Goal: Task Accomplishment & Management: Manage account settings

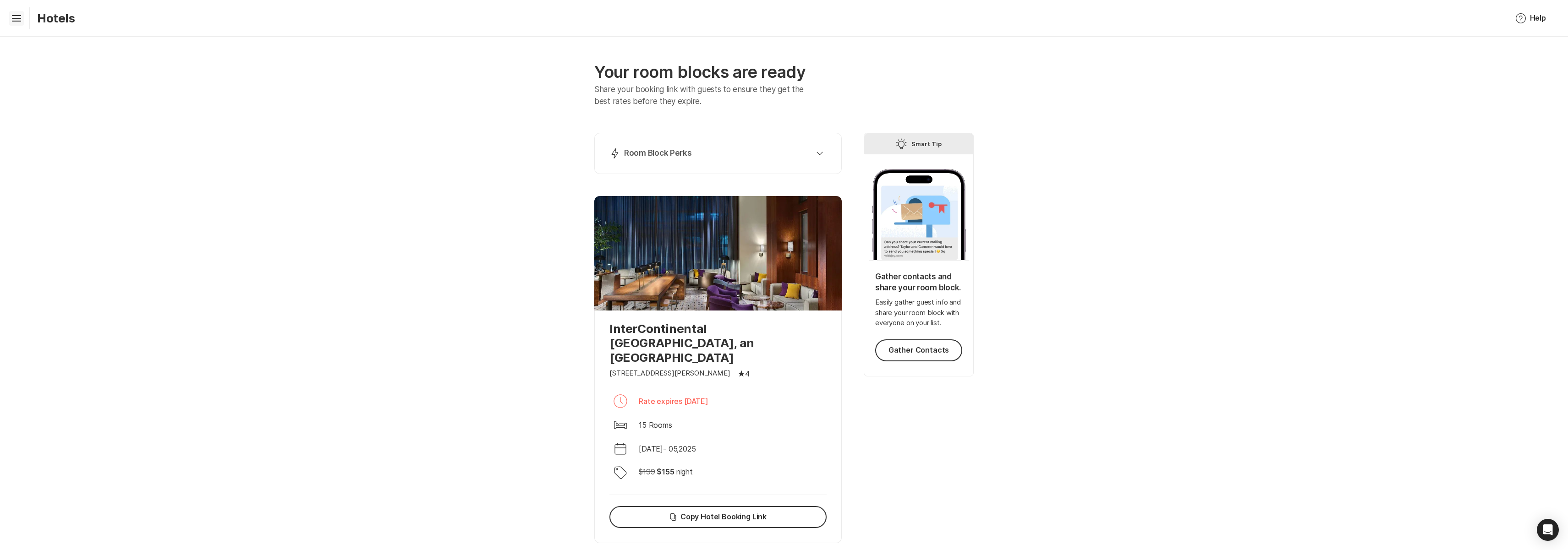
click at [13, 22] on icon "Hamburger" at bounding box center [17, 18] width 15 height 15
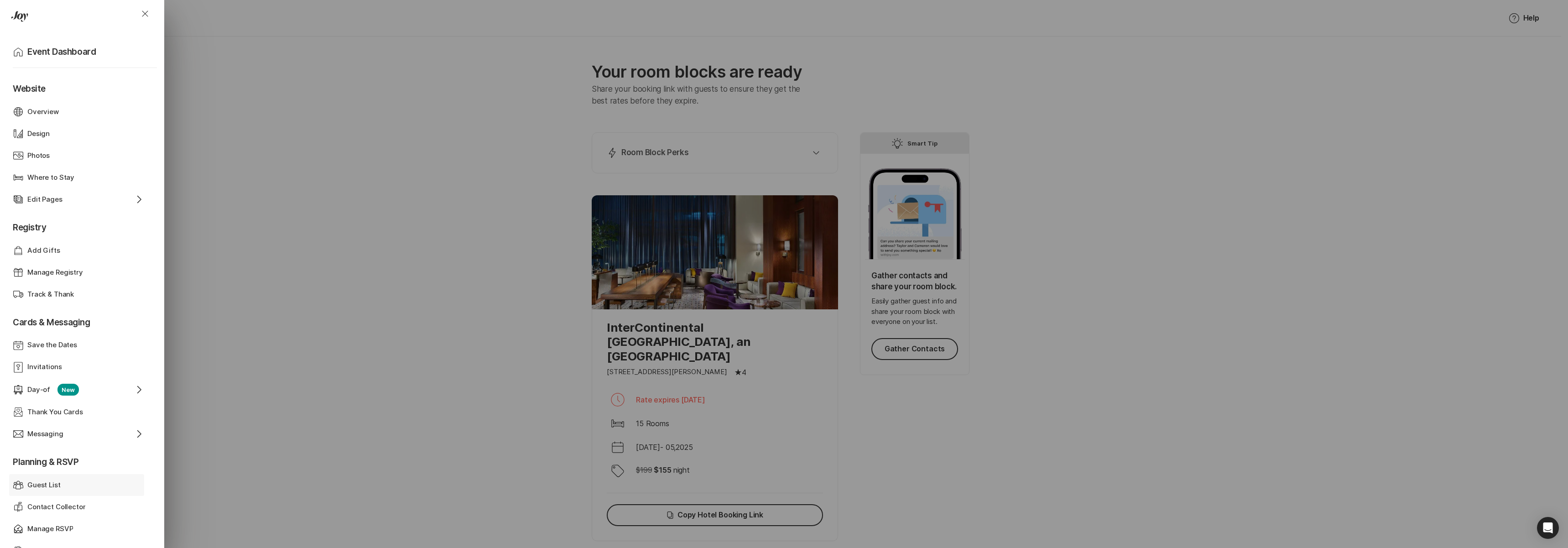
click at [89, 482] on div "Guest List" at bounding box center [77, 485] width 99 height 10
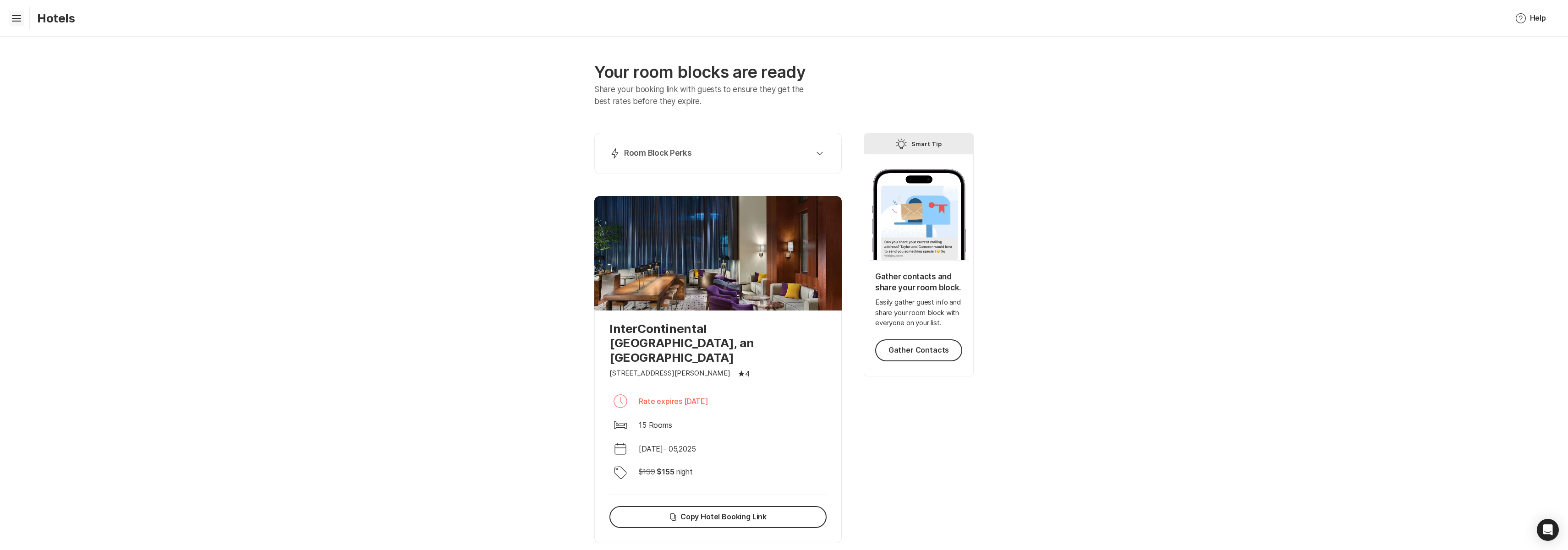
click at [9, 19] on icon "Hamburger" at bounding box center [17, 18] width 15 height 15
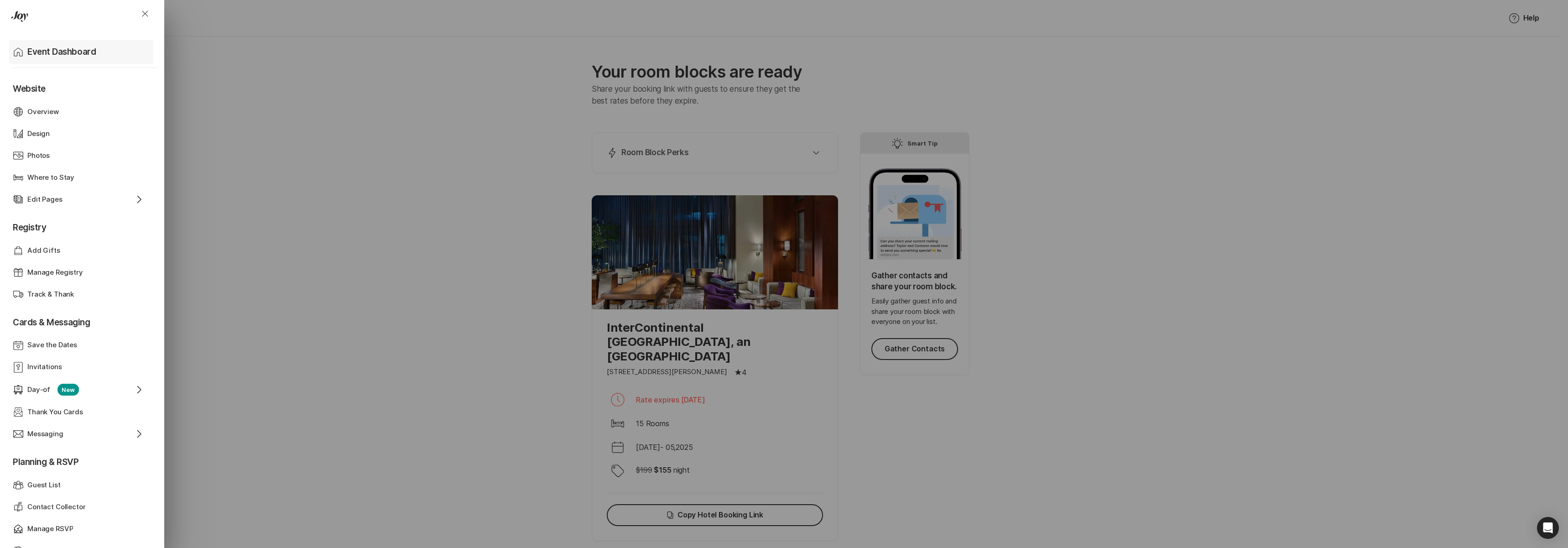
click at [32, 59] on div "Home Event Dashboard" at bounding box center [83, 52] width 141 height 24
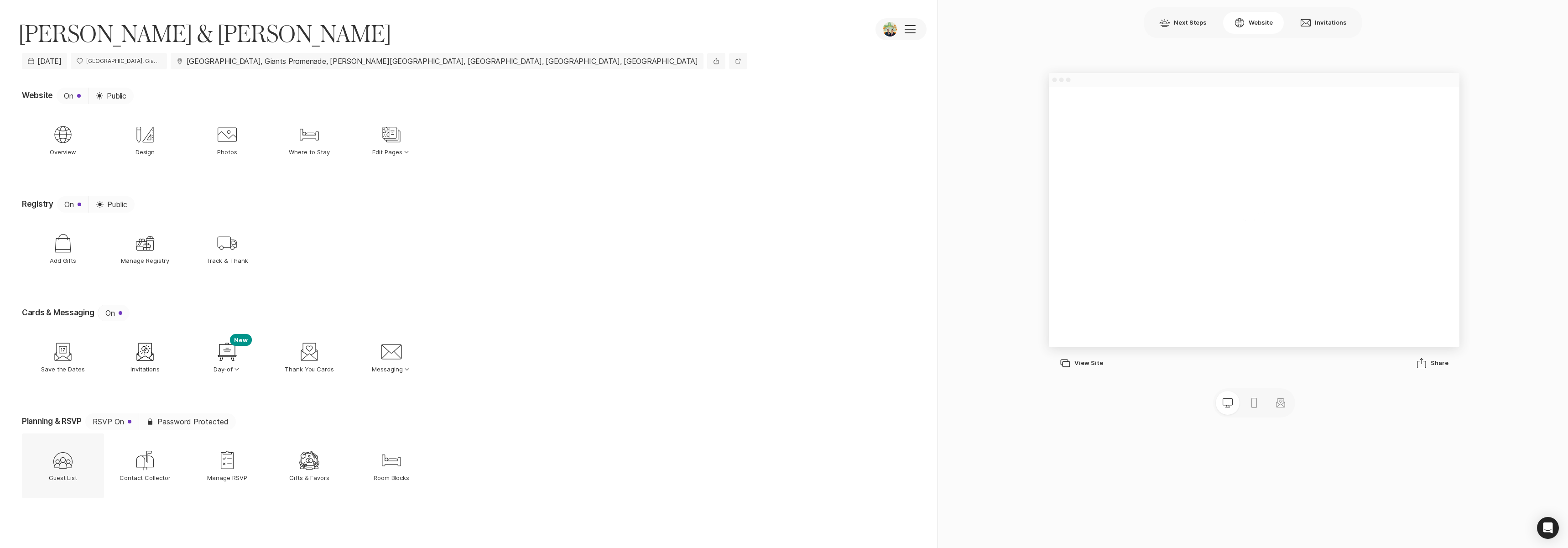
click at [63, 460] on icon "Guest List" at bounding box center [63, 460] width 22 height 22
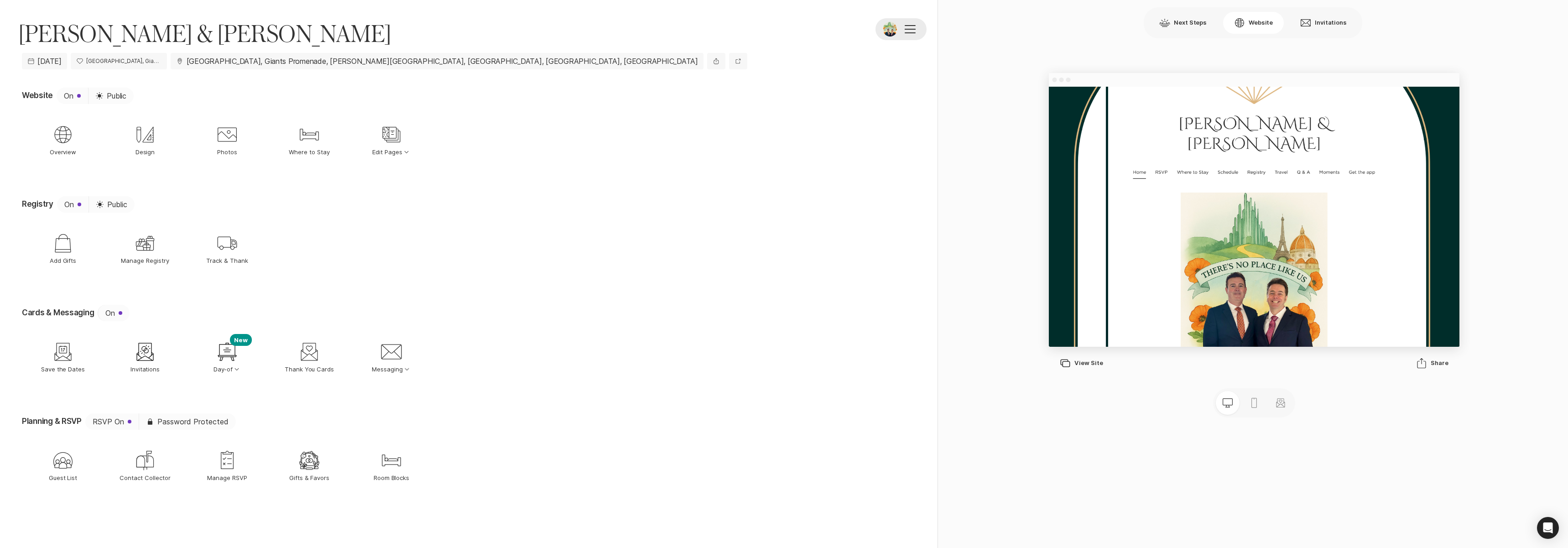
click at [917, 26] on button at bounding box center [901, 29] width 51 height 22
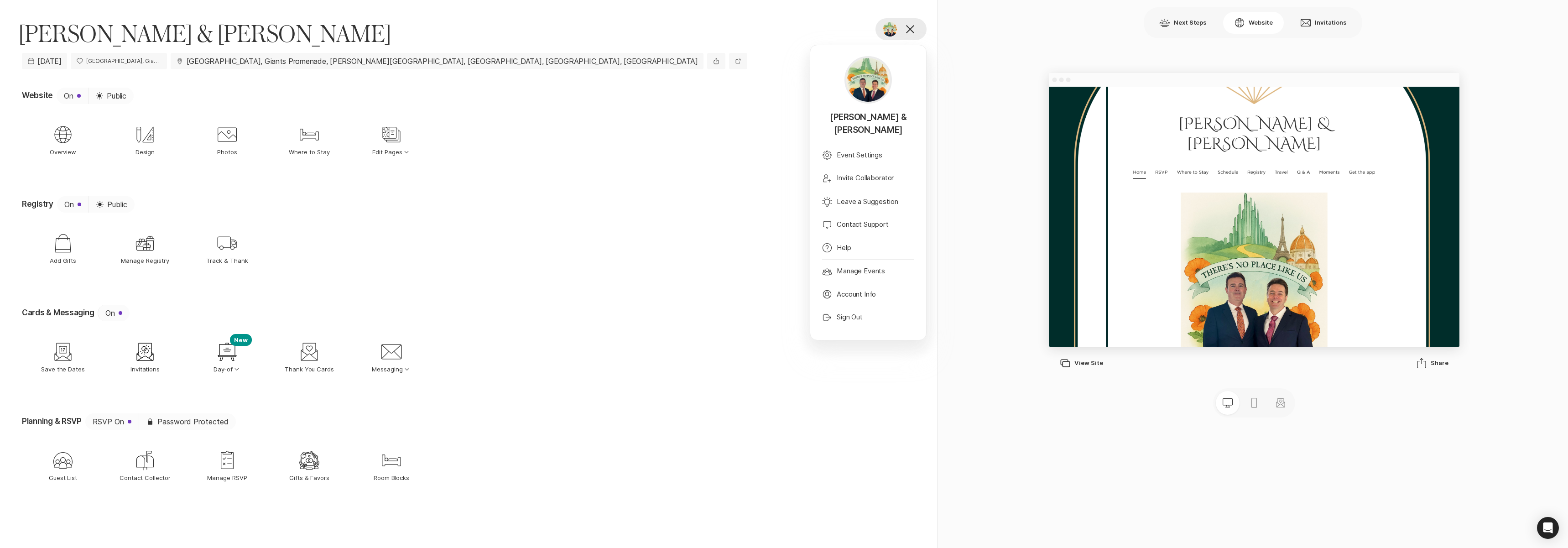
click at [917, 26] on button at bounding box center [901, 29] width 51 height 22
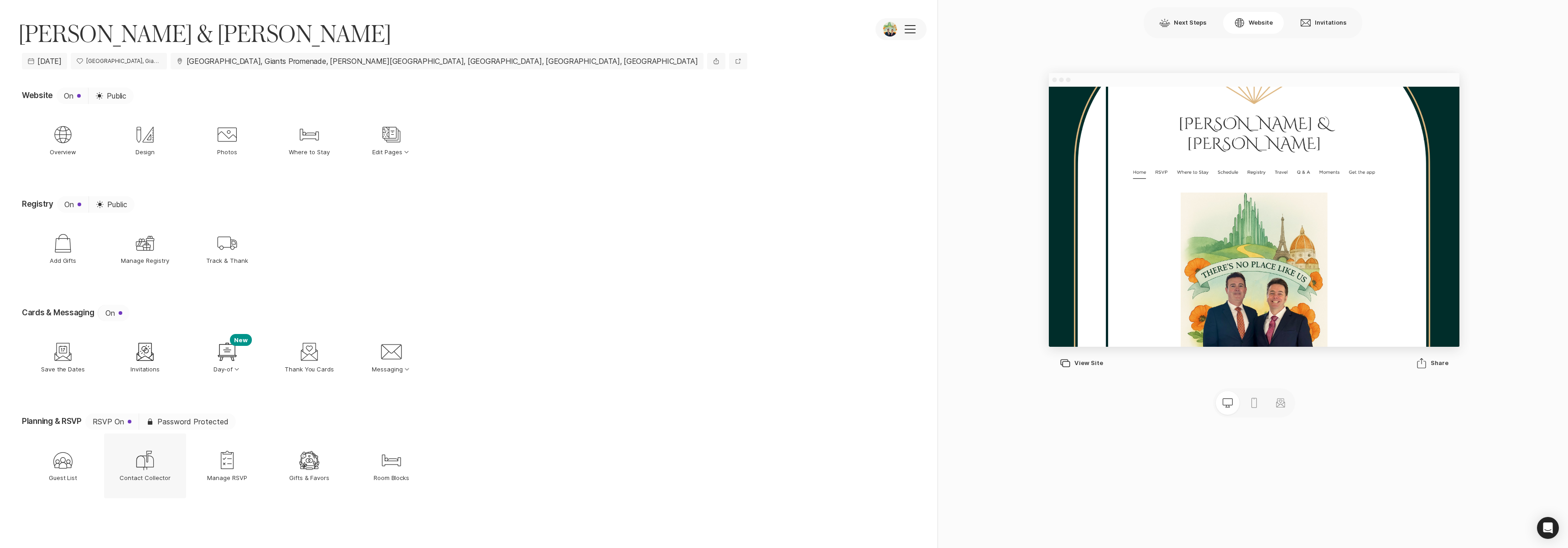
click at [156, 476] on p "Contact Collector" at bounding box center [144, 477] width 51 height 8
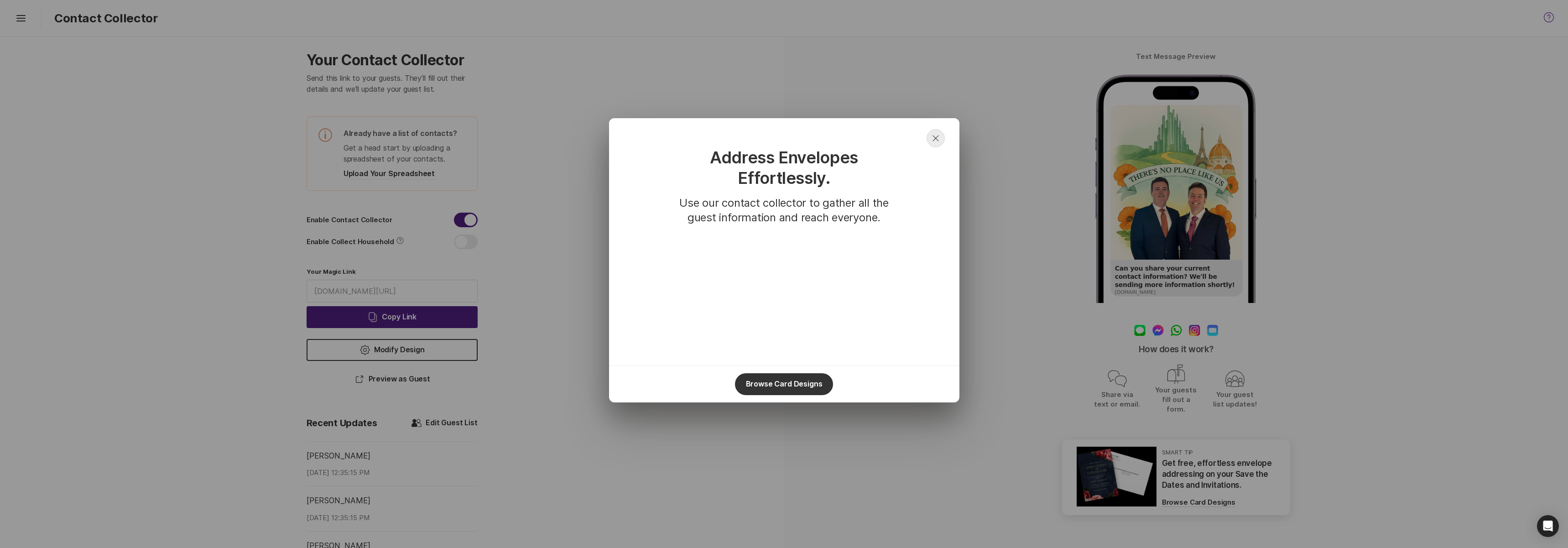
click at [940, 132] on button "Close" at bounding box center [936, 138] width 18 height 18
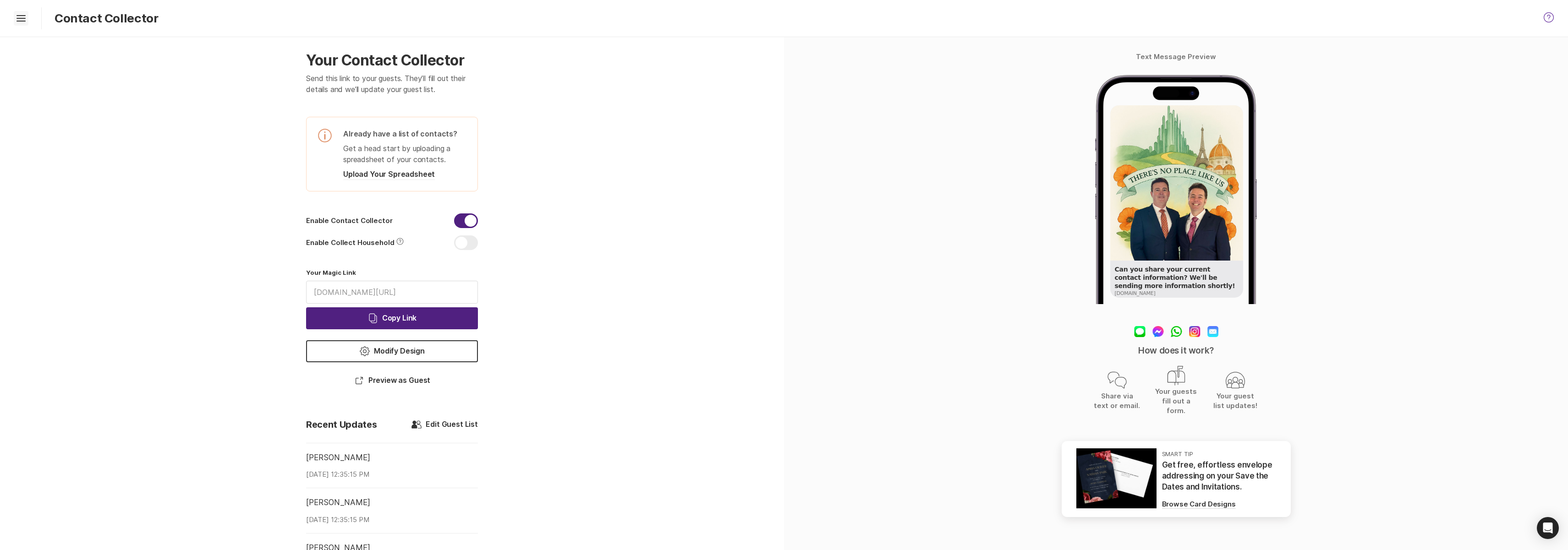
click at [25, 24] on icon "Hamburger" at bounding box center [21, 18] width 15 height 15
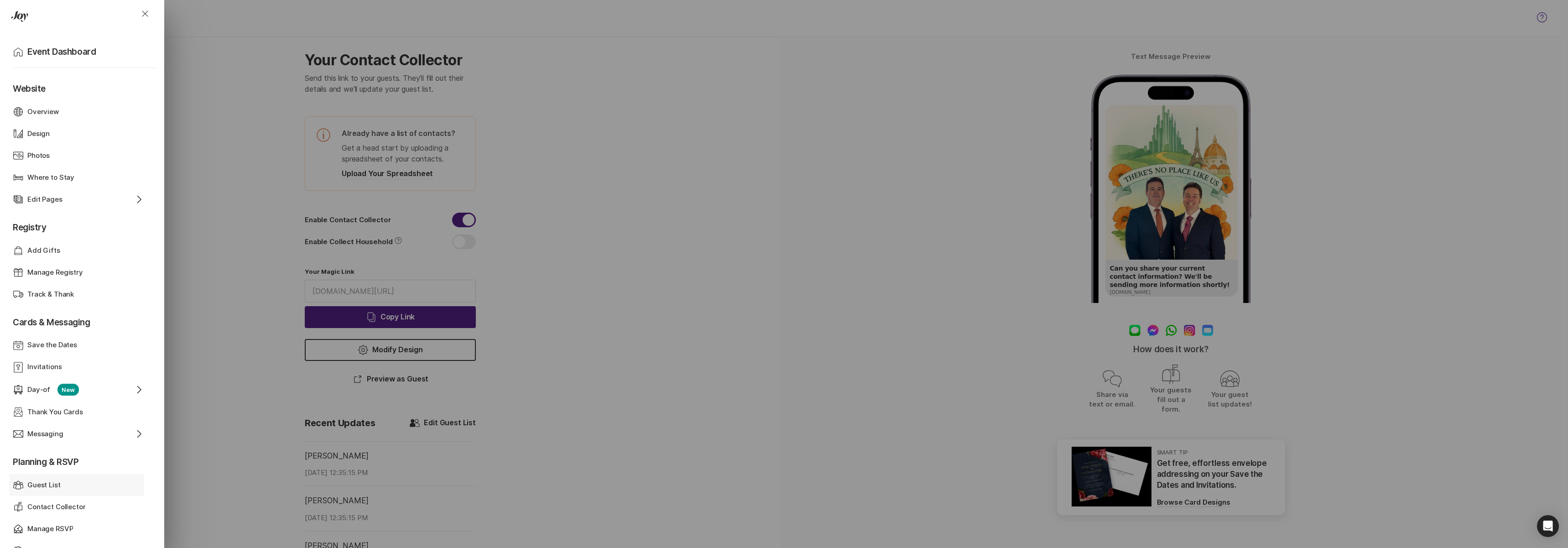
click at [55, 489] on div "Guest List Guest List" at bounding box center [79, 485] width 131 height 22
